Goal: Task Accomplishment & Management: Complete application form

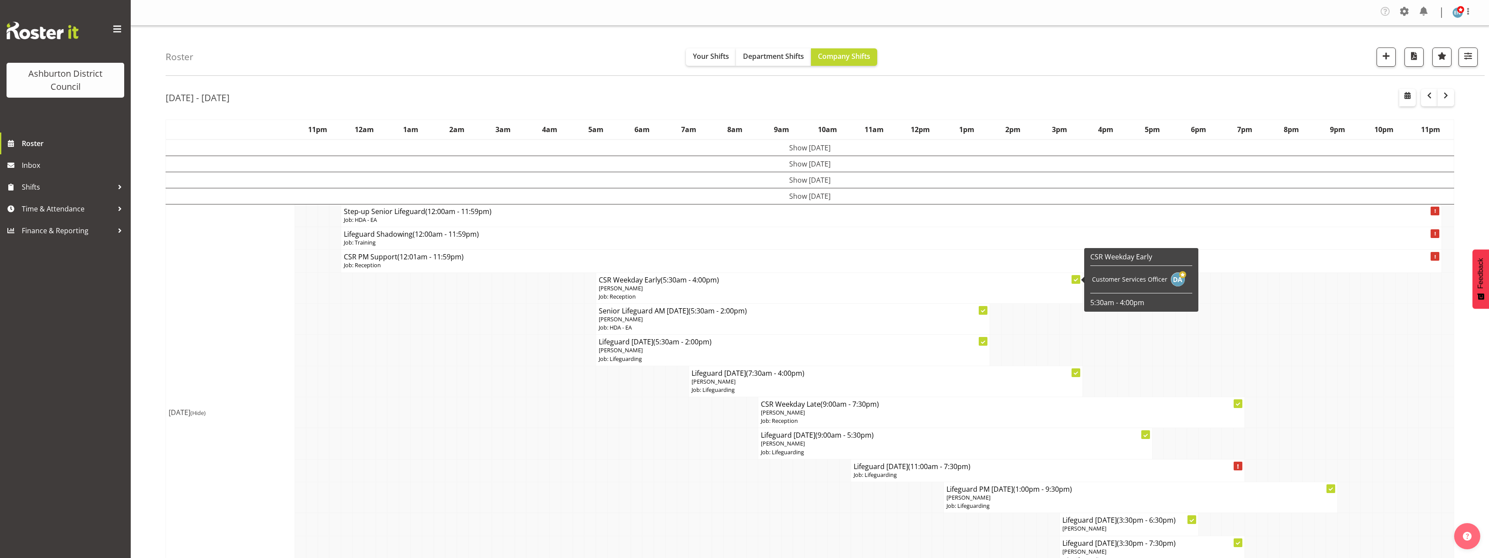
click at [1389, 50] on span "button" at bounding box center [1385, 55] width 11 height 11
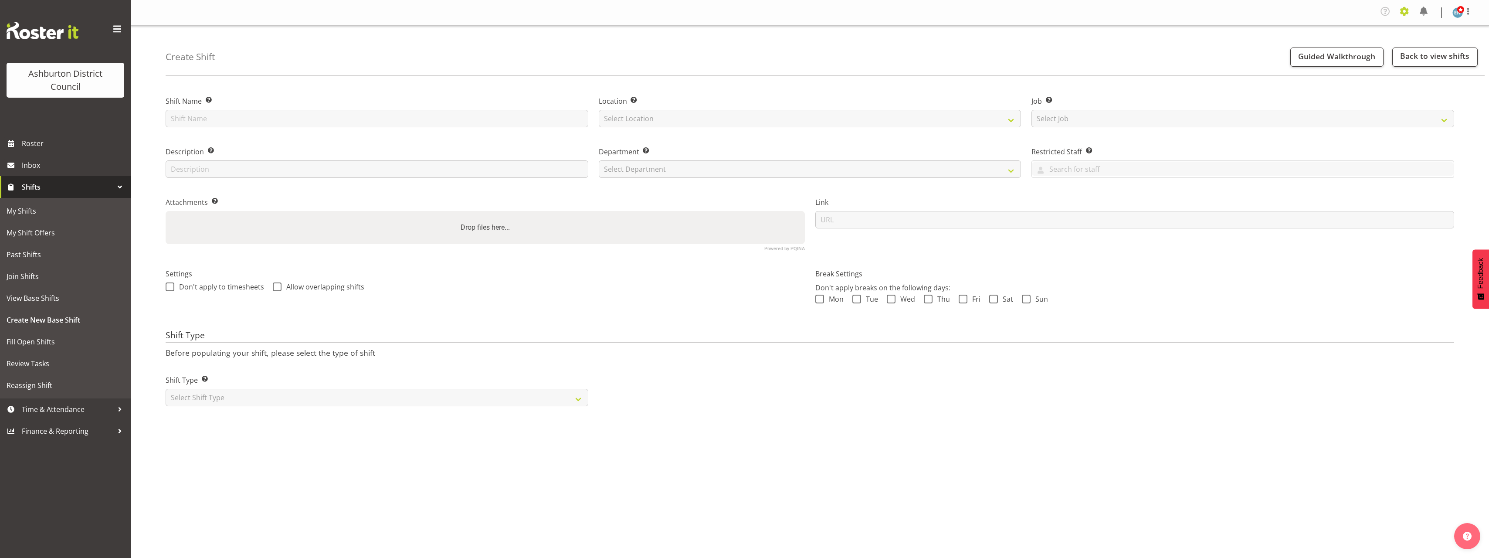
click at [1405, 9] on span at bounding box center [1404, 11] width 14 height 14
click at [1339, 96] on link "Employees" at bounding box center [1351, 97] width 121 height 16
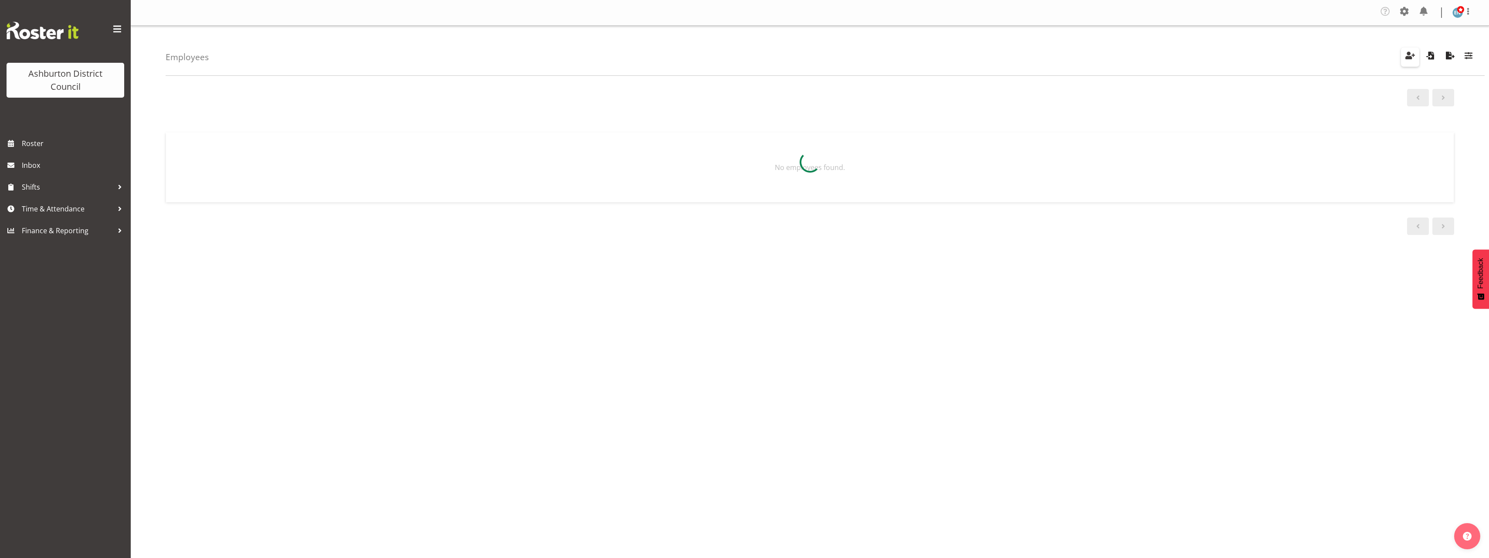
click at [1409, 55] on span "button" at bounding box center [1409, 55] width 11 height 11
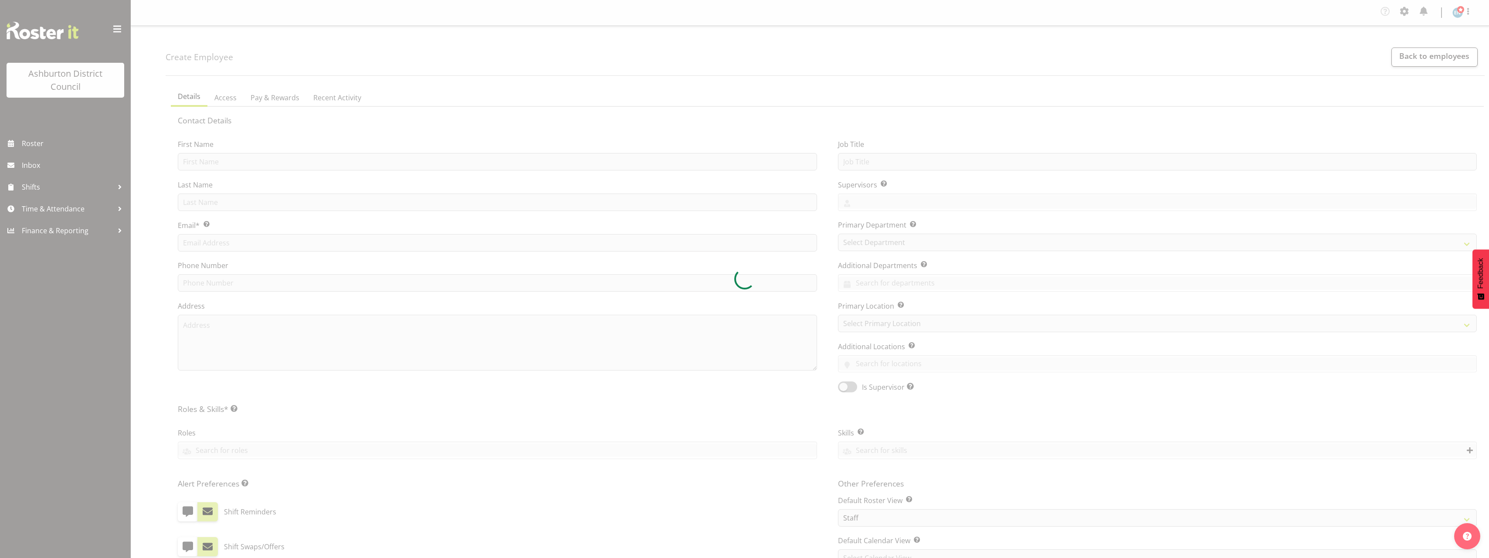
click at [223, 162] on div at bounding box center [744, 279] width 1489 height 558
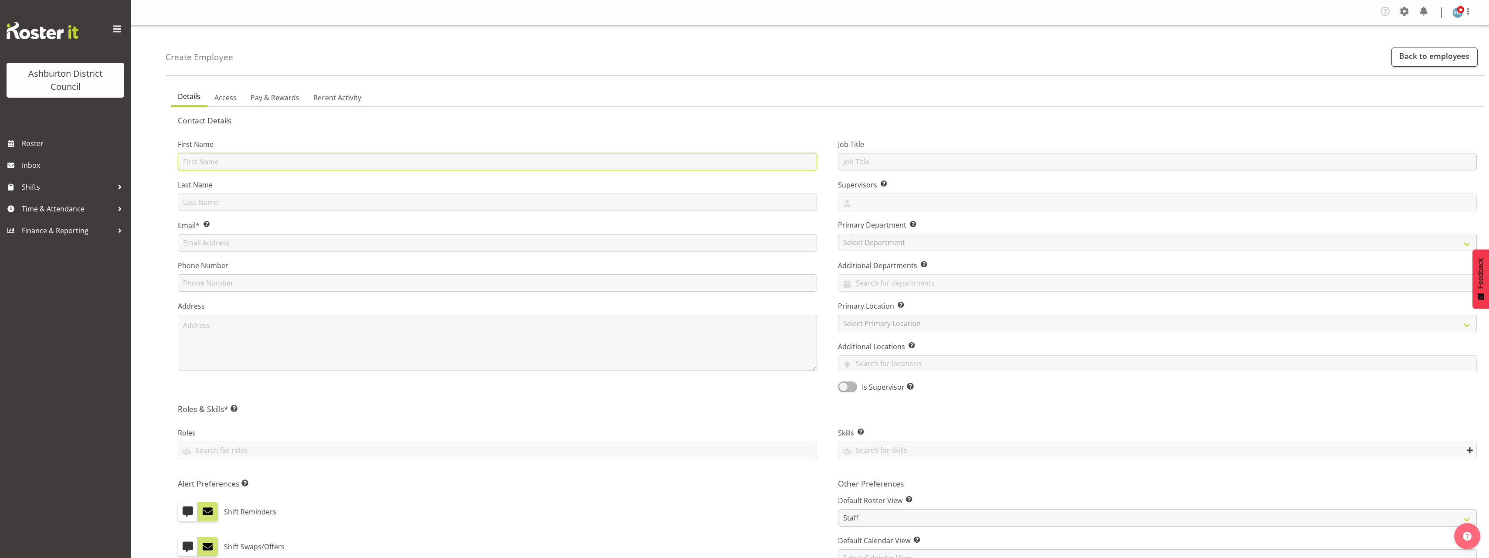
click at [201, 163] on input "text" at bounding box center [497, 161] width 639 height 17
type input "Ela"
type input "Reyes"
click at [255, 246] on input "text" at bounding box center [497, 242] width 639 height 17
paste input "reyeselanichole@gmail.com"
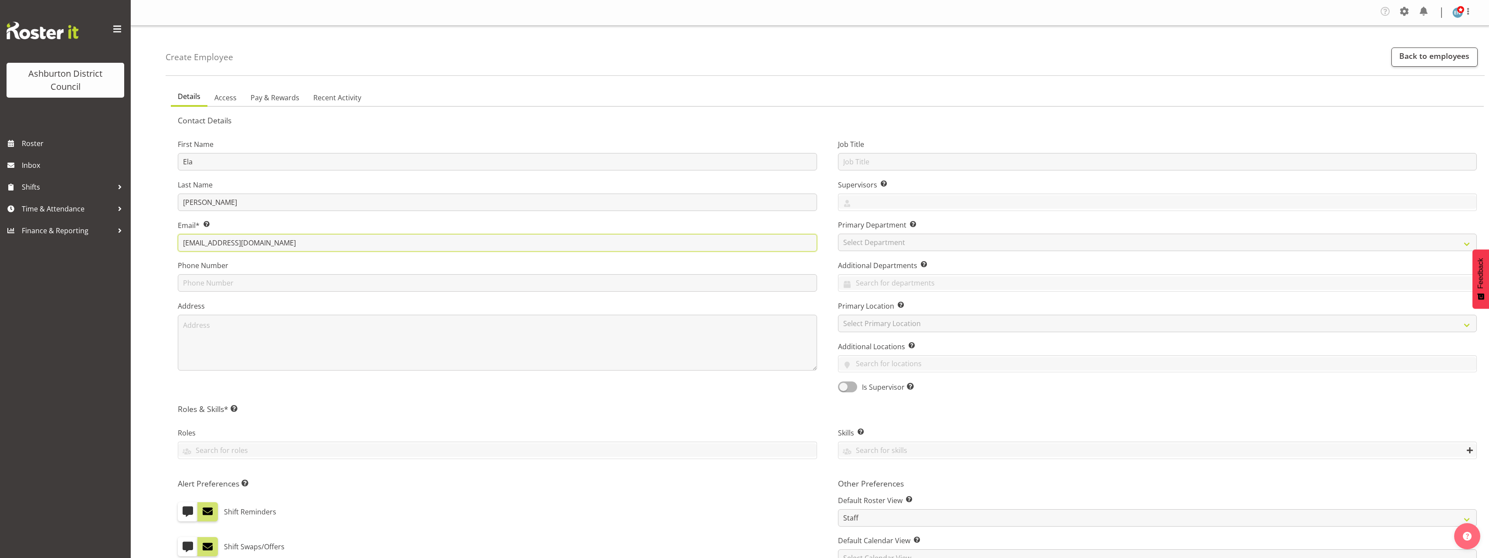
type input "reyeselanichole@gmail.com"
click at [249, 290] on input "text" at bounding box center [497, 282] width 639 height 17
paste input "22 396 3053"
type input "022 396 3053"
click at [271, 448] on input "text" at bounding box center [497, 450] width 638 height 14
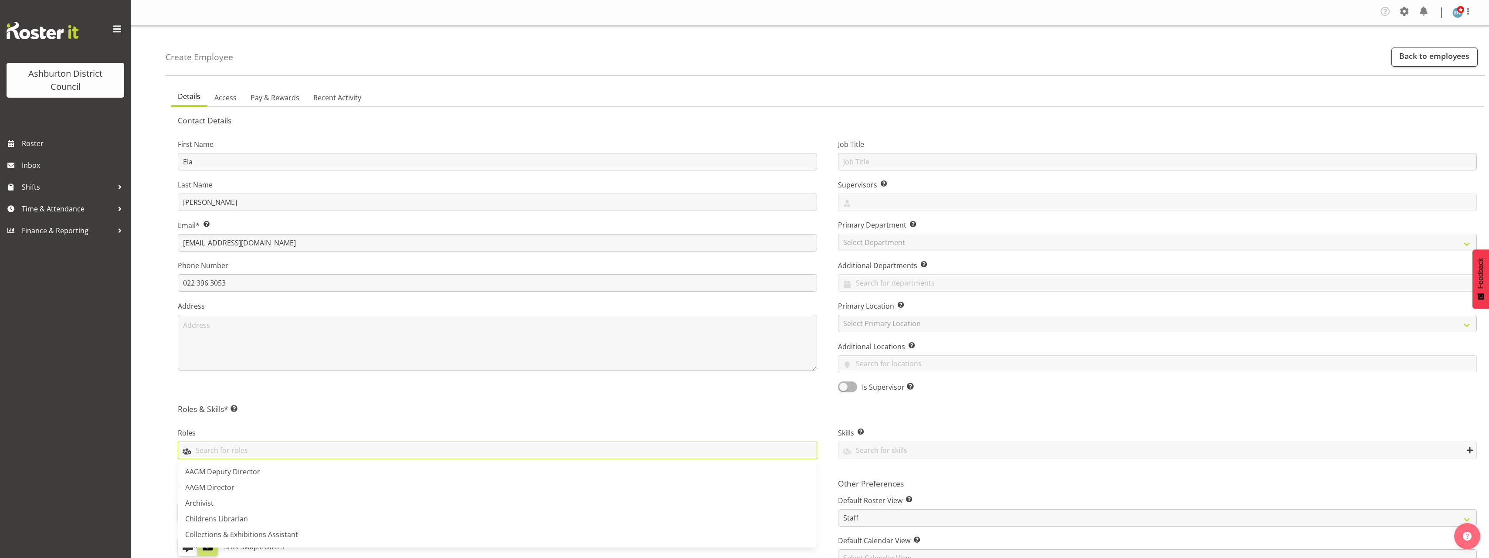
scroll to position [131, 0]
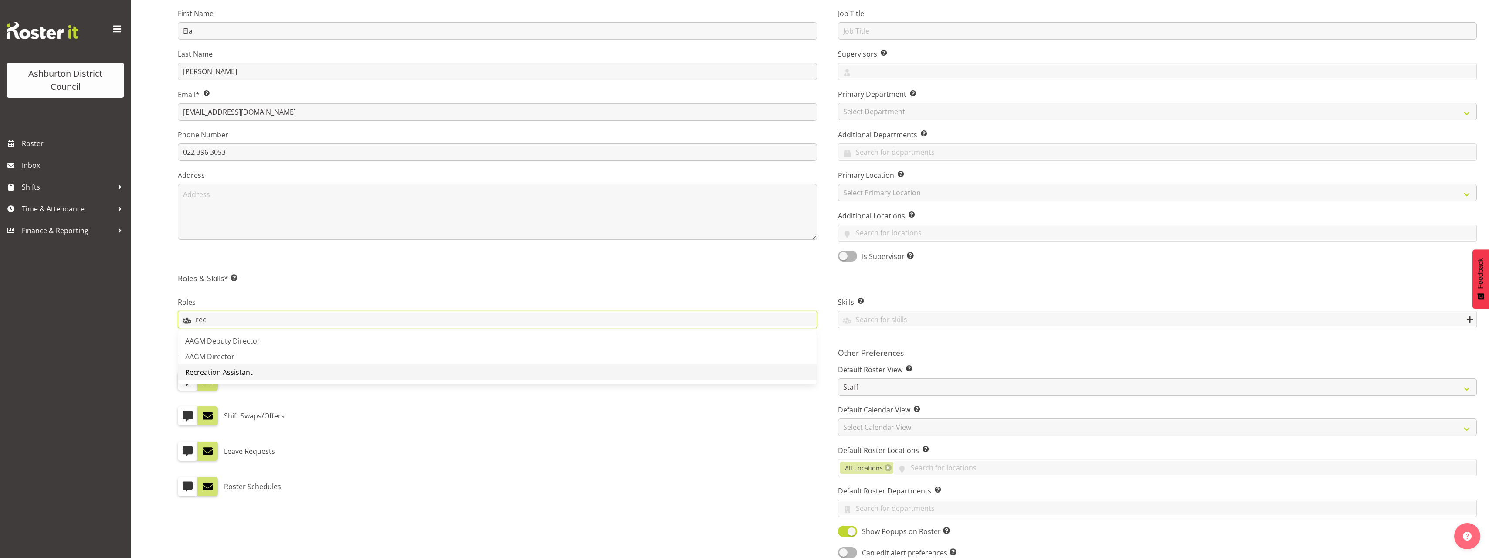
type input "rec"
click at [264, 371] on link "Recreation Assistant" at bounding box center [497, 372] width 638 height 16
click at [823, 254] on div "First Name Ela Last Name Reyes Email* This is a required field. reyeselanichole…" at bounding box center [497, 132] width 660 height 272
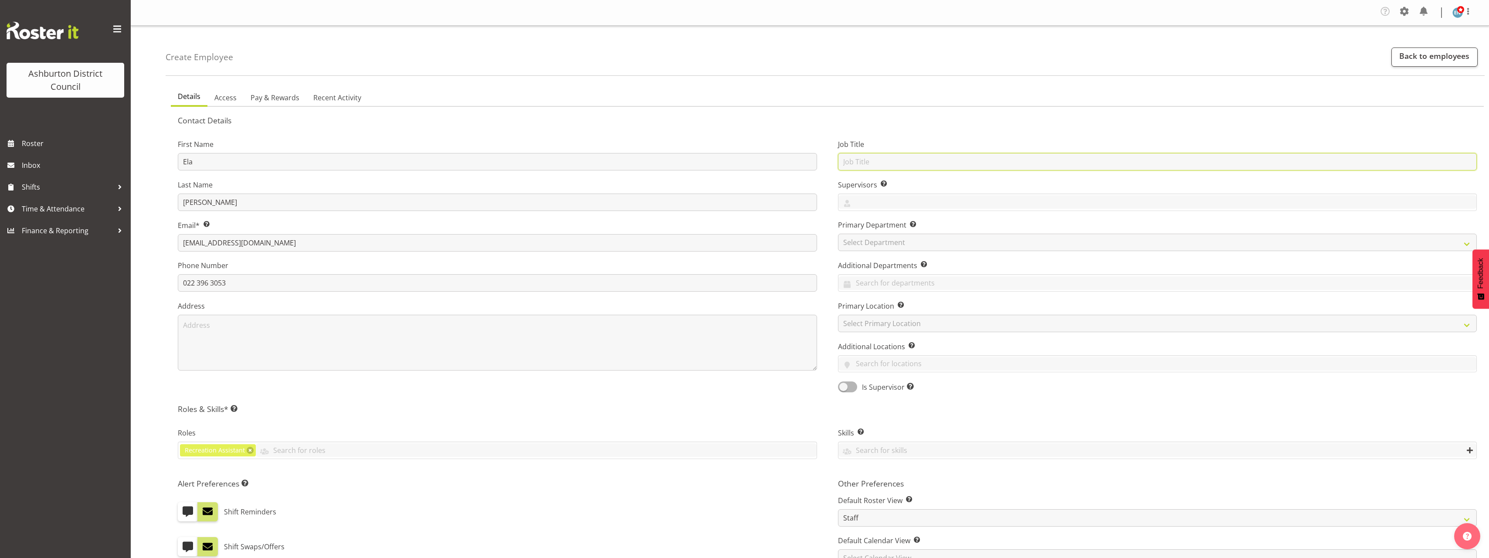
click at [869, 163] on input "text" at bounding box center [1157, 161] width 639 height 17
type input "Recreation Assistant"
click at [860, 199] on input "text" at bounding box center [1157, 202] width 638 height 14
click at [915, 268] on link "Ellen McManus" at bounding box center [1157, 271] width 638 height 16
click at [913, 282] on link "Hayley Dickson" at bounding box center [1157, 286] width 638 height 16
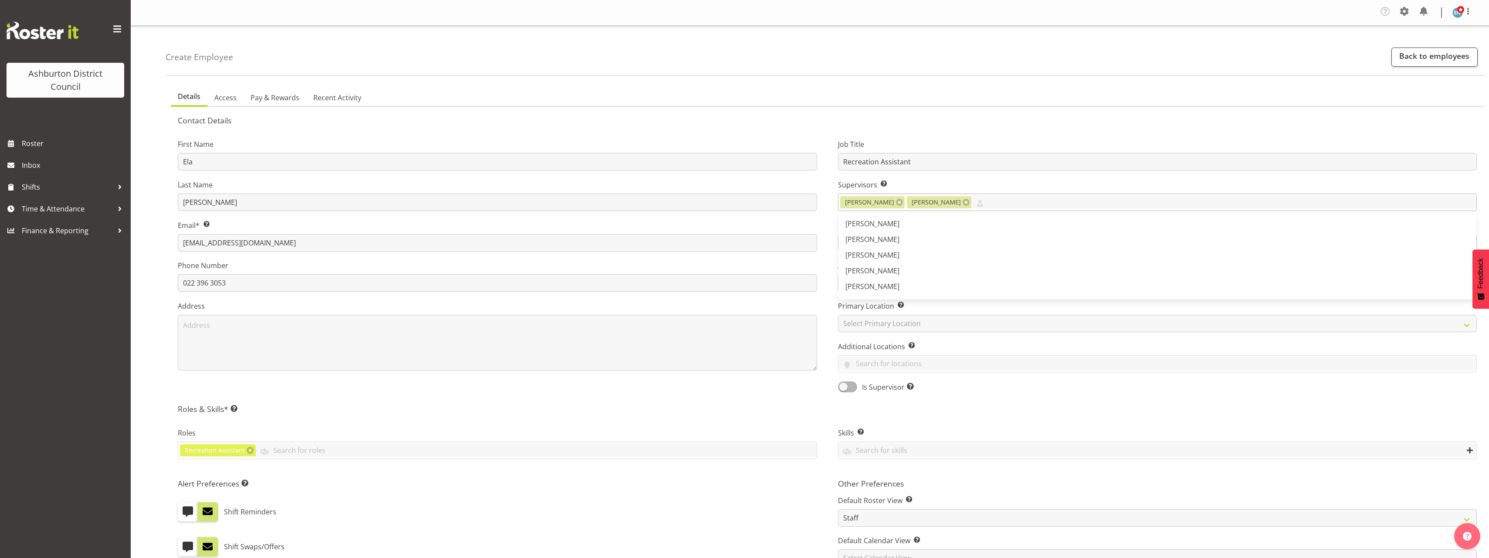
scroll to position [44, 0]
click at [926, 269] on link "John Tarry" at bounding box center [1157, 274] width 638 height 16
click at [832, 254] on div "Job Title Recreation Assistant Supervisors Select the employee’s supervisors, o…" at bounding box center [1158, 263] width 660 height 272
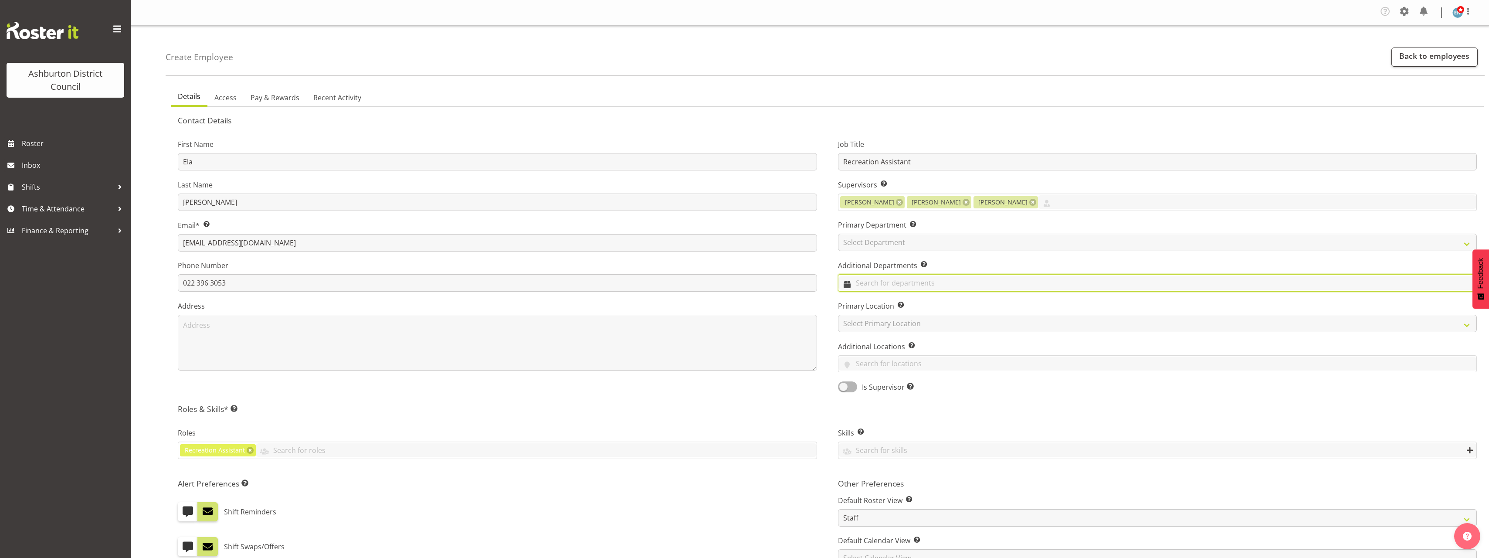
click at [882, 282] on input "text" at bounding box center [1157, 283] width 638 height 14
click at [882, 242] on select "Select Department AAGM Cleaning Customer Services Library Lifeguards Recreation…" at bounding box center [1157, 242] width 639 height 17
select select "83"
click at [838, 234] on select "Select Department AAGM Cleaning Customer Services Library Lifeguards Recreation…" at bounding box center [1157, 242] width 639 height 17
click at [885, 283] on input "text" at bounding box center [1157, 283] width 638 height 14
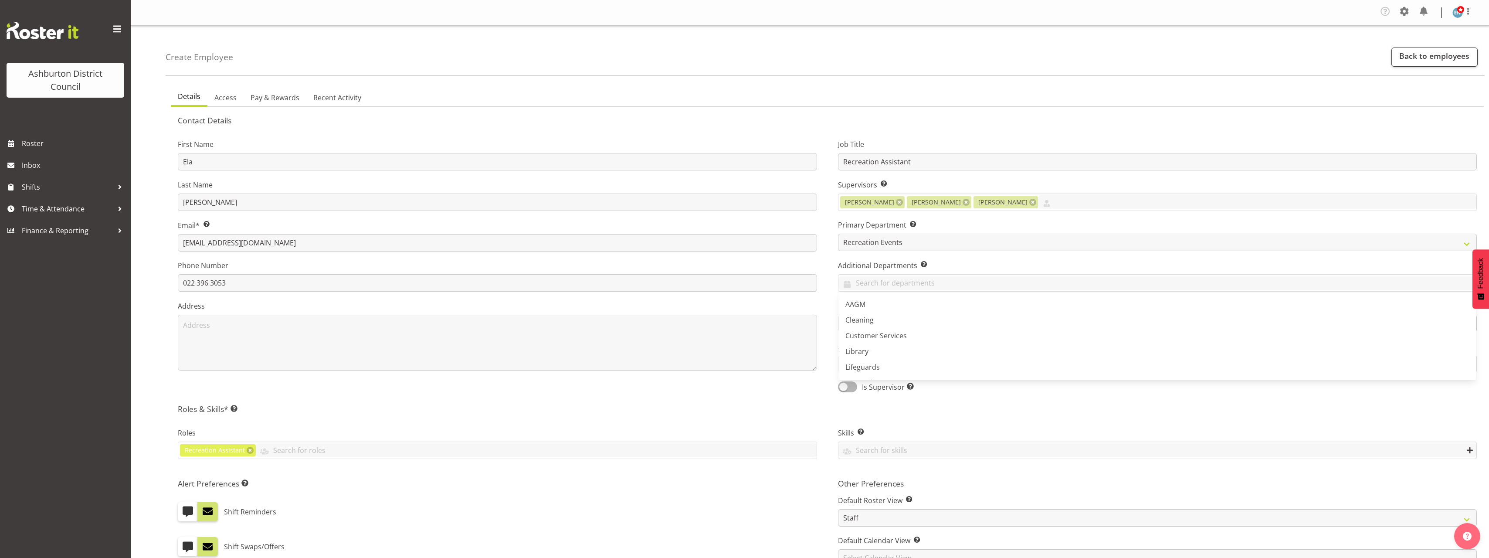
click at [829, 323] on div "Job Title Recreation Assistant Supervisors Select the employee’s supervisors, o…" at bounding box center [1158, 263] width 660 height 272
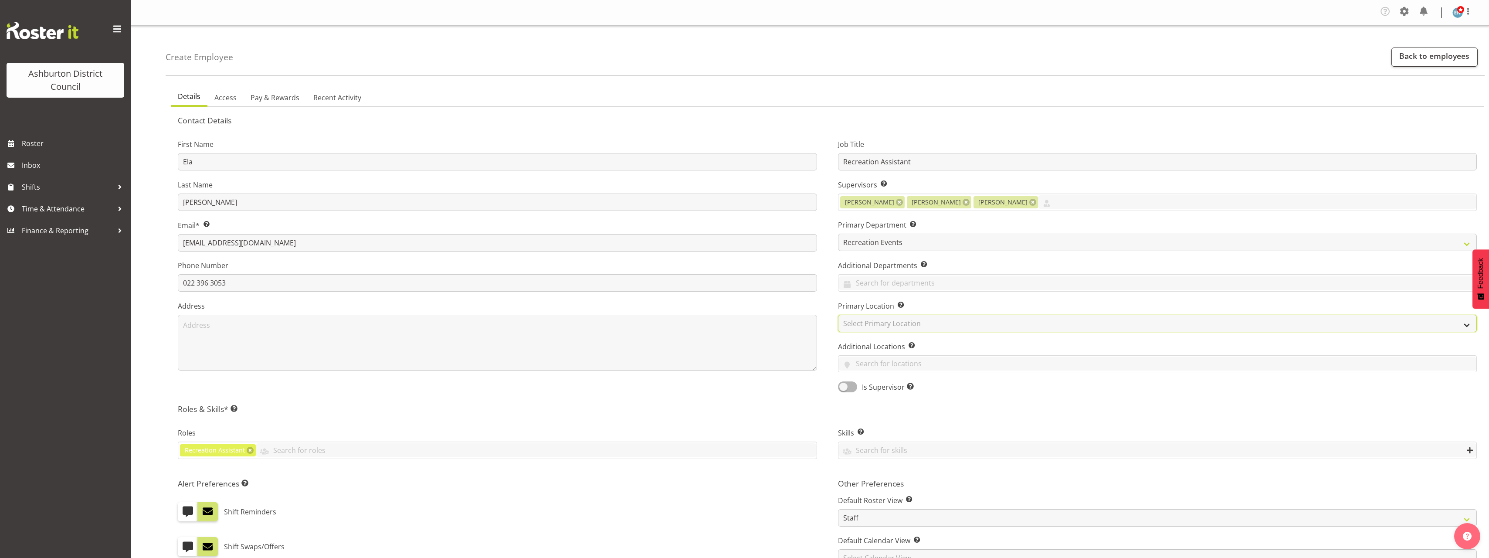
click at [885, 326] on select "Select Primary Location Art Gallery & Museum EA Networks Centre Library" at bounding box center [1157, 323] width 639 height 17
select select "64"
click at [838, 315] on select "Select Primary Location Art Gallery & Museum EA Networks Centre Library" at bounding box center [1157, 323] width 639 height 17
click at [823, 334] on div "First Name Ela Last Name Reyes Email* This is a required field. reyeselanichole…" at bounding box center [497, 263] width 660 height 272
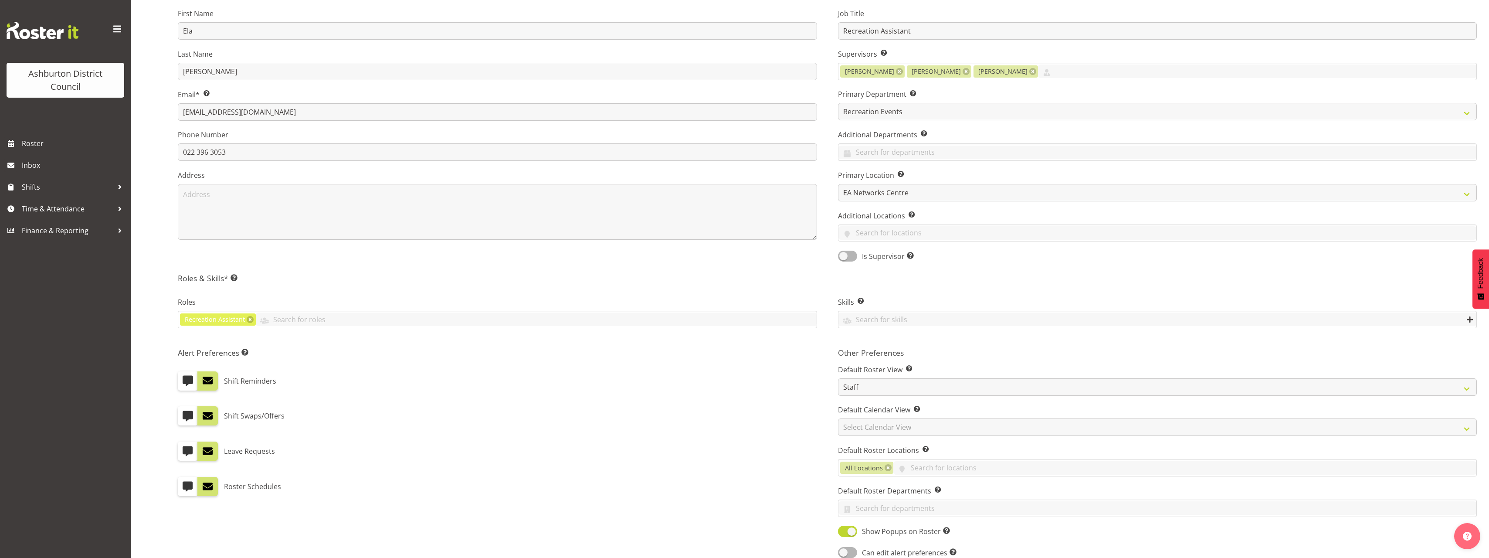
scroll to position [218, 0]
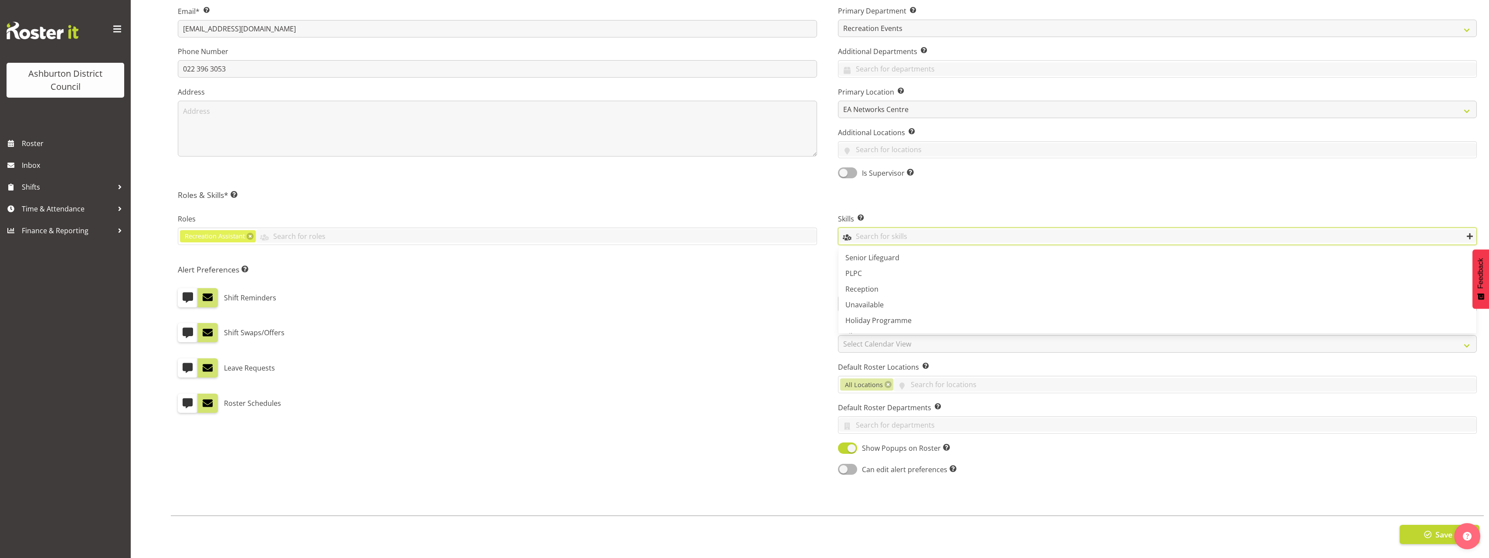
click at [880, 231] on input "text" at bounding box center [1157, 236] width 638 height 14
click at [891, 318] on span "Holiday Programme" at bounding box center [878, 320] width 66 height 10
click at [830, 319] on div "Other Preferences Default Roster View Set which roster view you would like the …" at bounding box center [1158, 370] width 660 height 222
click at [1442, 529] on span "Save" at bounding box center [1443, 534] width 17 height 11
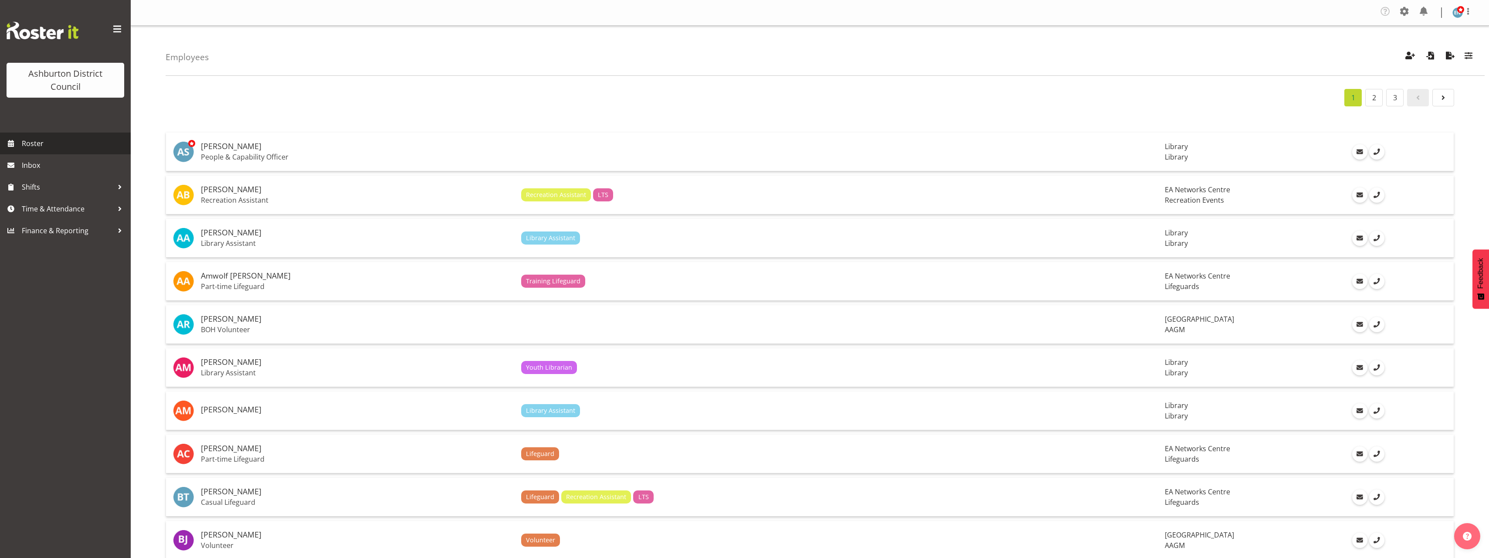
click at [48, 140] on span "Roster" at bounding box center [74, 143] width 105 height 13
